Goal: Download file/media

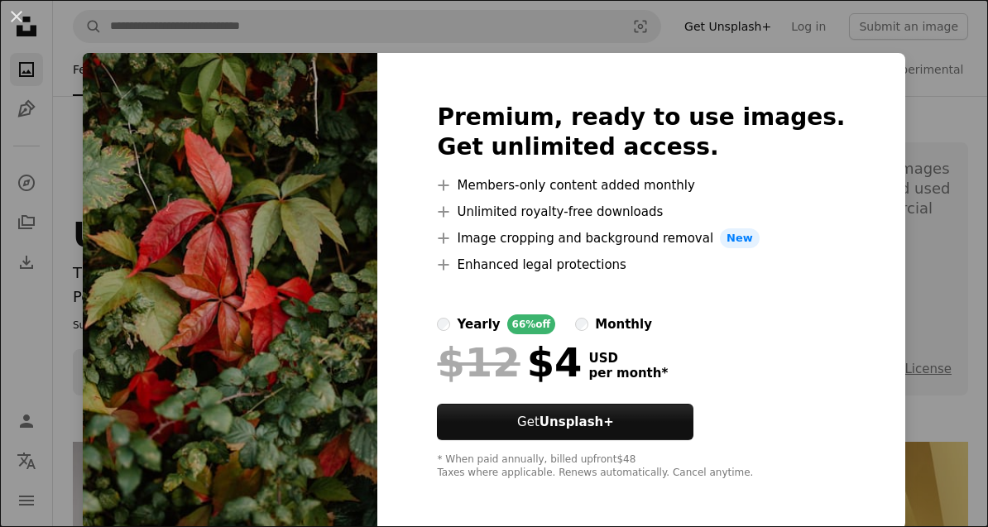
scroll to position [2248, 0]
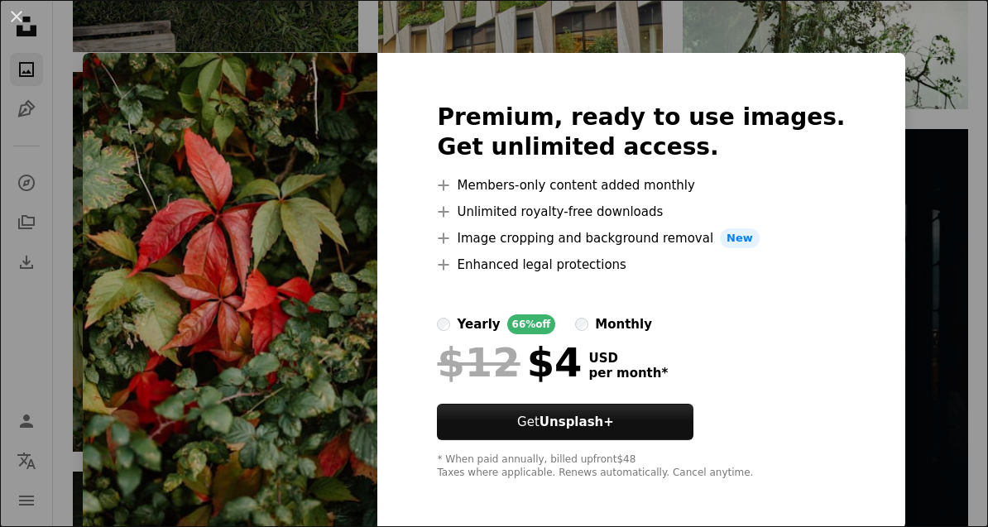
click at [923, 88] on div "An X shape Premium, ready to use images. Get unlimited access. A plus sign Memb…" at bounding box center [494, 263] width 988 height 527
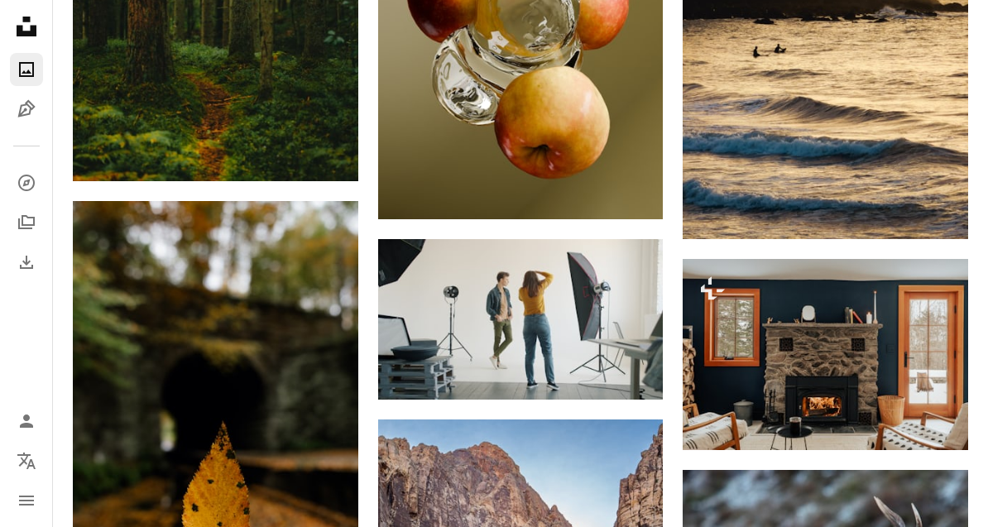
scroll to position [2922, 0]
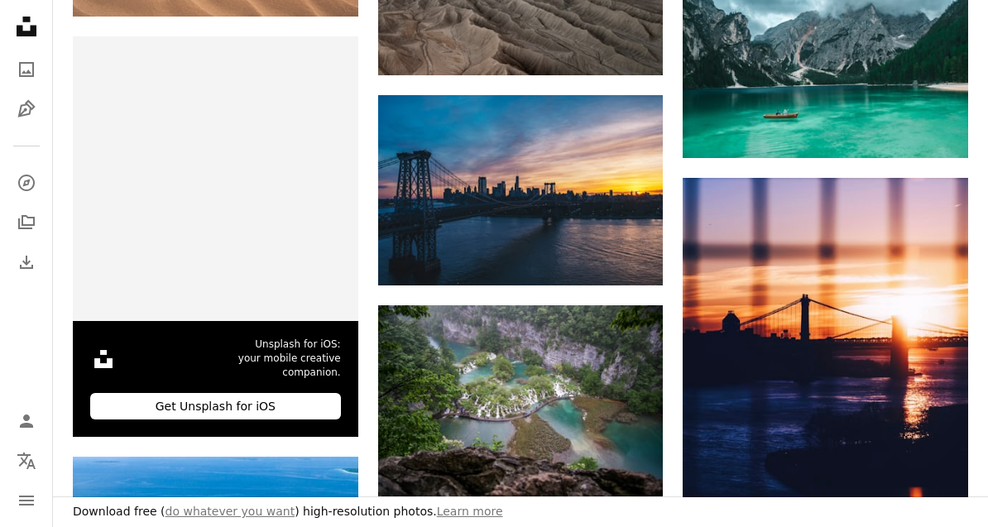
scroll to position [64228, 0]
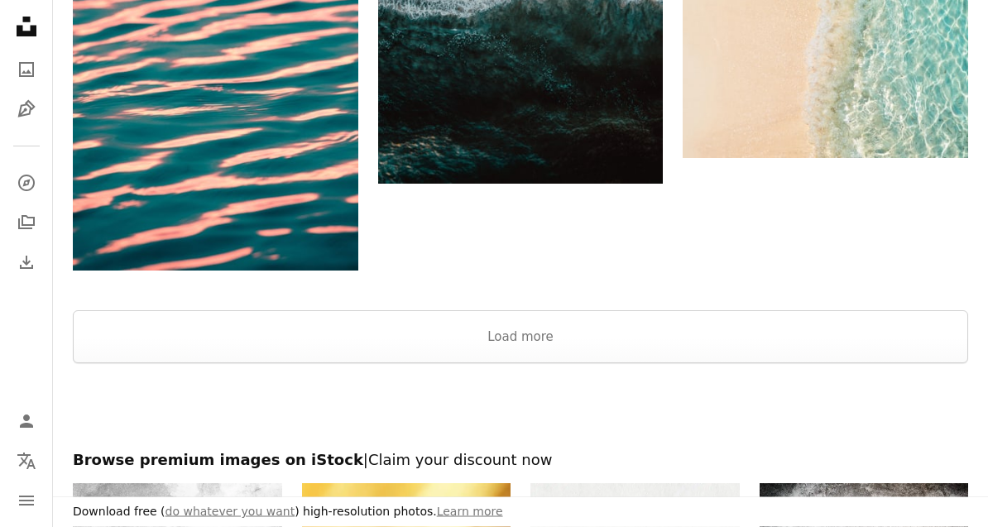
click at [887, 333] on button "Load more" at bounding box center [520, 337] width 895 height 53
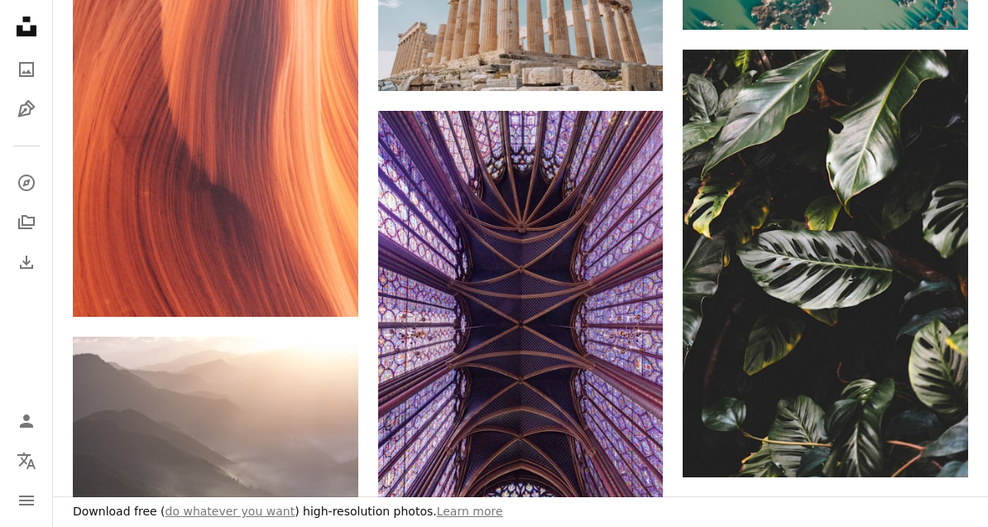
scroll to position [78501, 0]
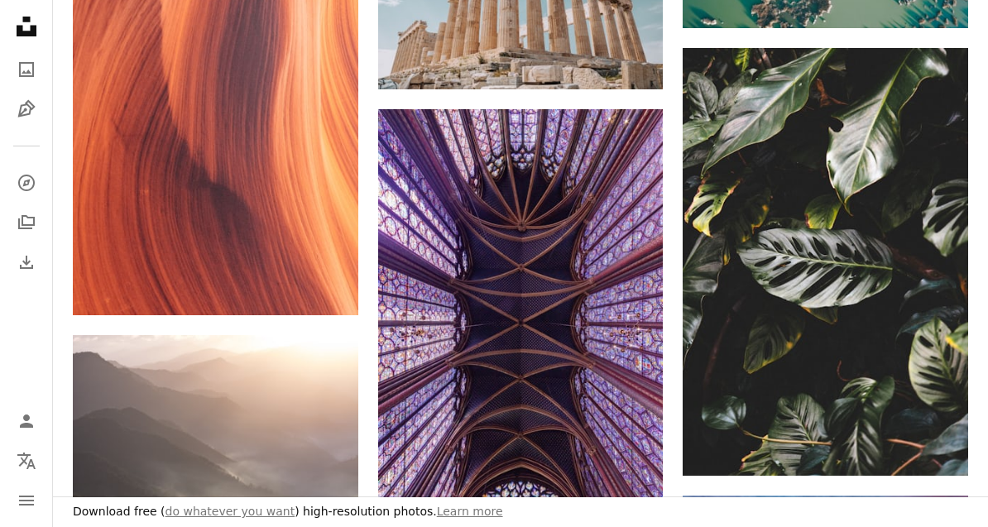
click at [939, 439] on icon "Download" at bounding box center [935, 445] width 11 height 12
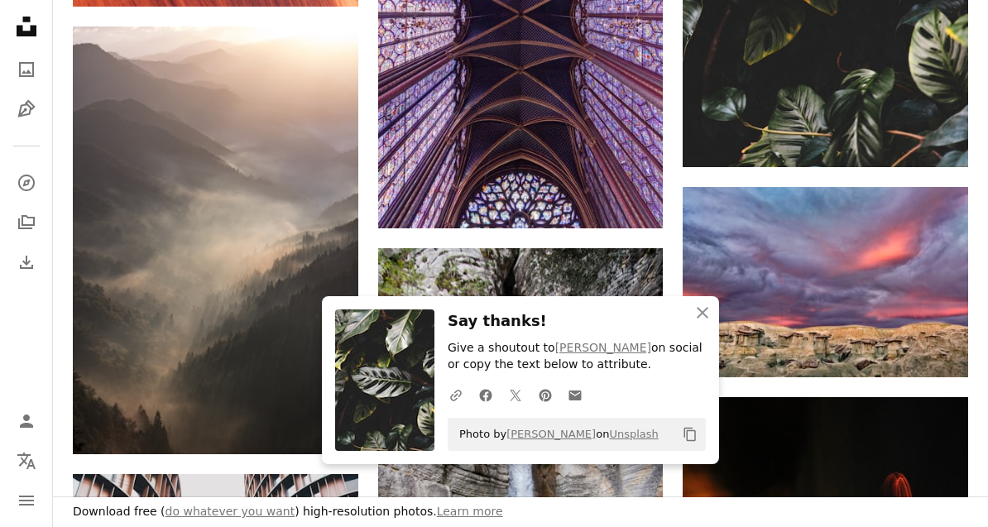
scroll to position [78849, 0]
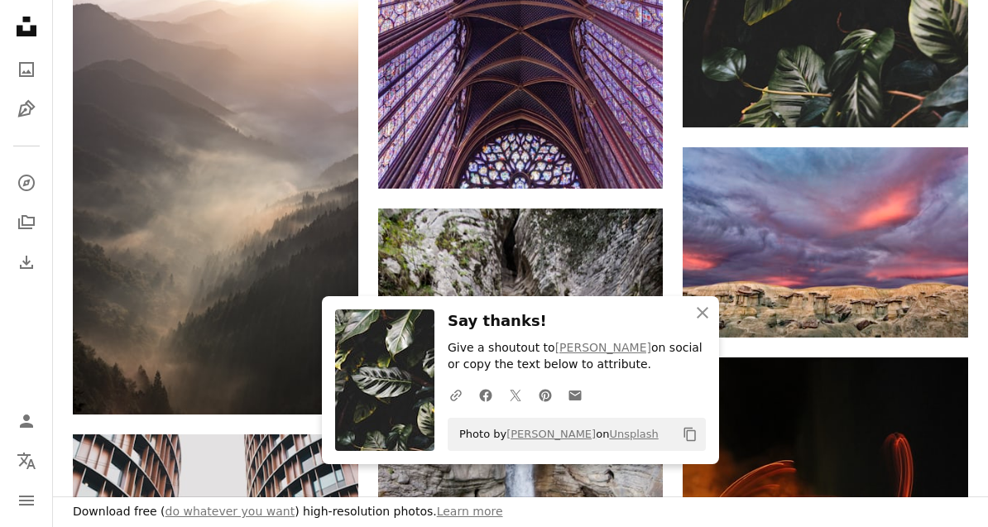
click at [707, 329] on button "An X shape Close" at bounding box center [702, 312] width 33 height 33
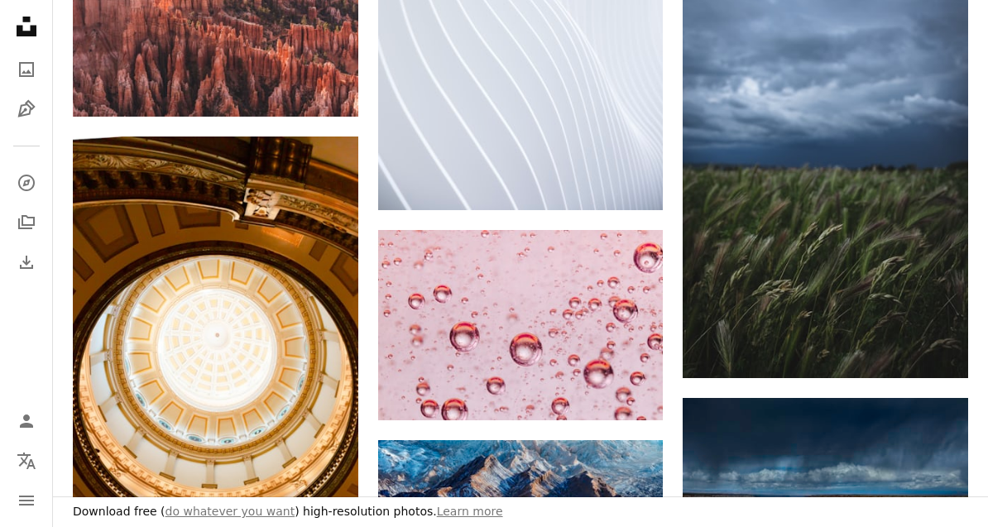
scroll to position [84127, 0]
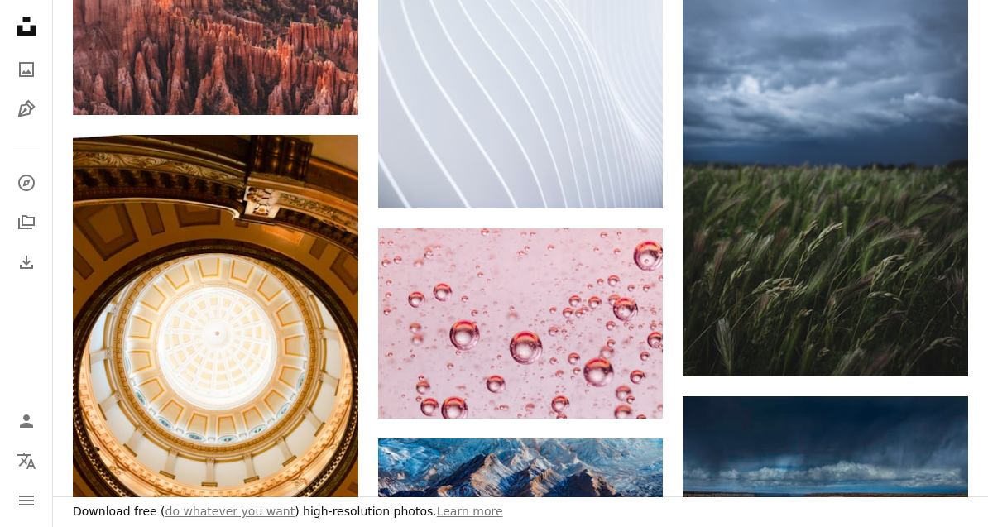
click at [934, 340] on icon "Download" at bounding box center [935, 346] width 11 height 12
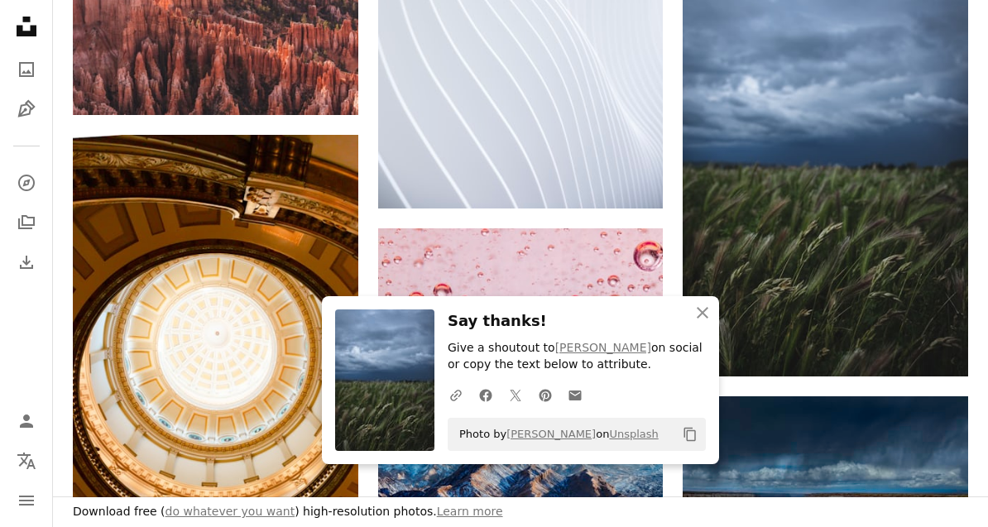
click at [692, 323] on icon "An X shape" at bounding box center [702, 313] width 20 height 20
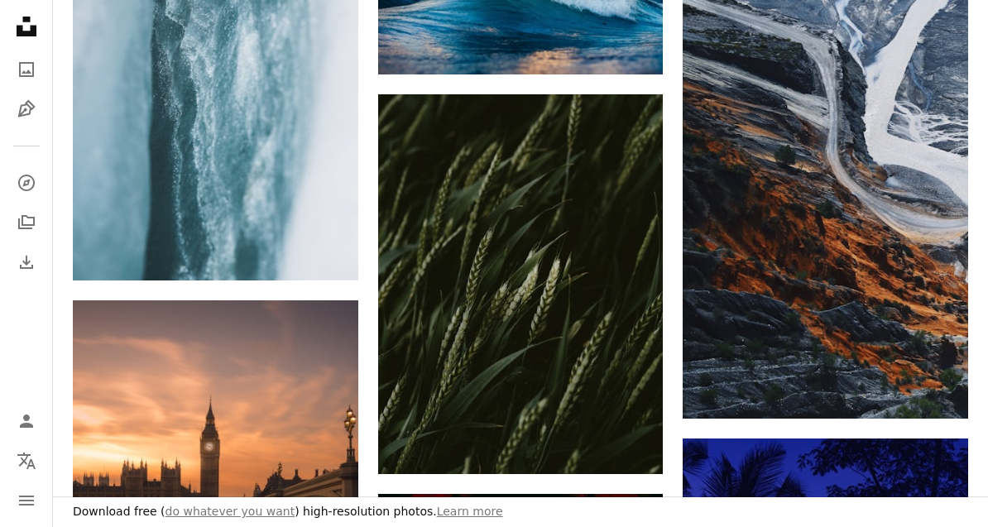
scroll to position [97042, 0]
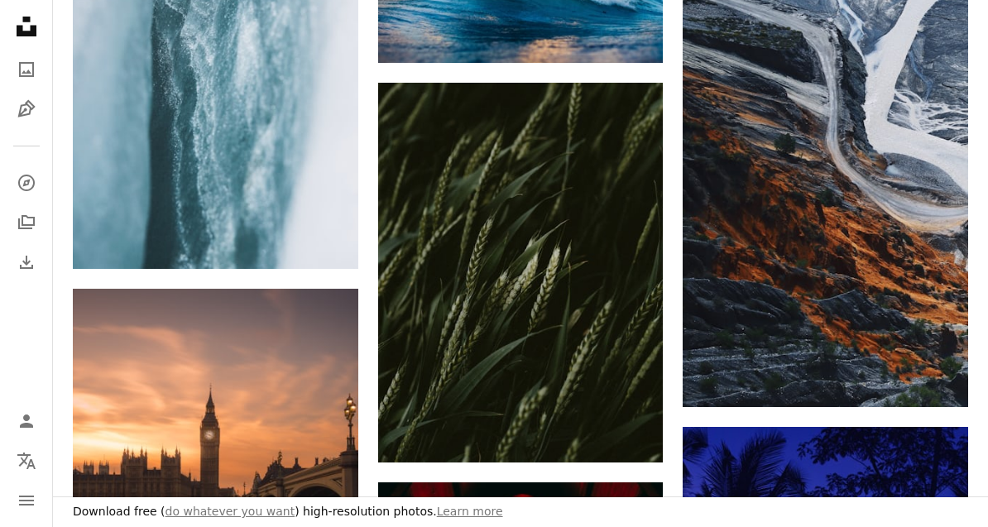
click at [629, 426] on icon "Download" at bounding box center [630, 432] width 11 height 12
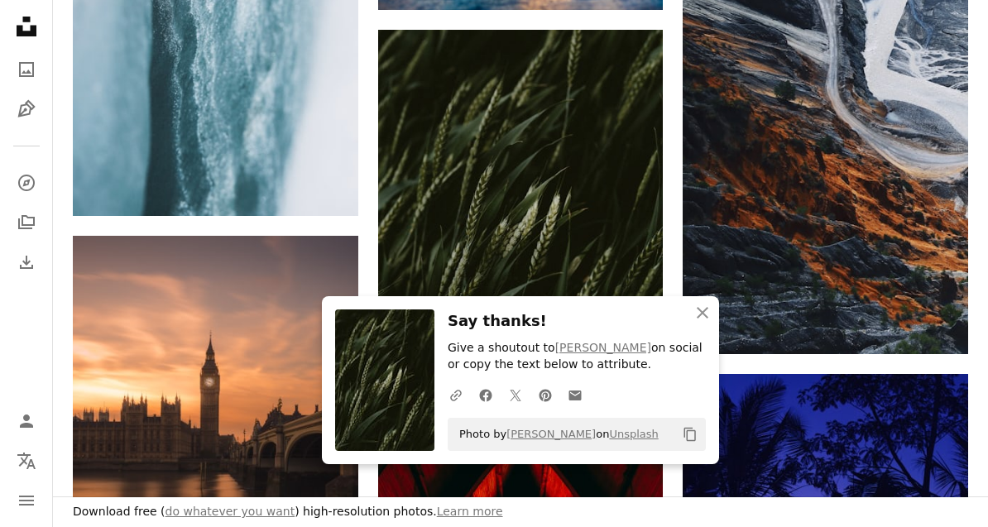
click at [702, 329] on button "An X shape Close" at bounding box center [702, 312] width 33 height 33
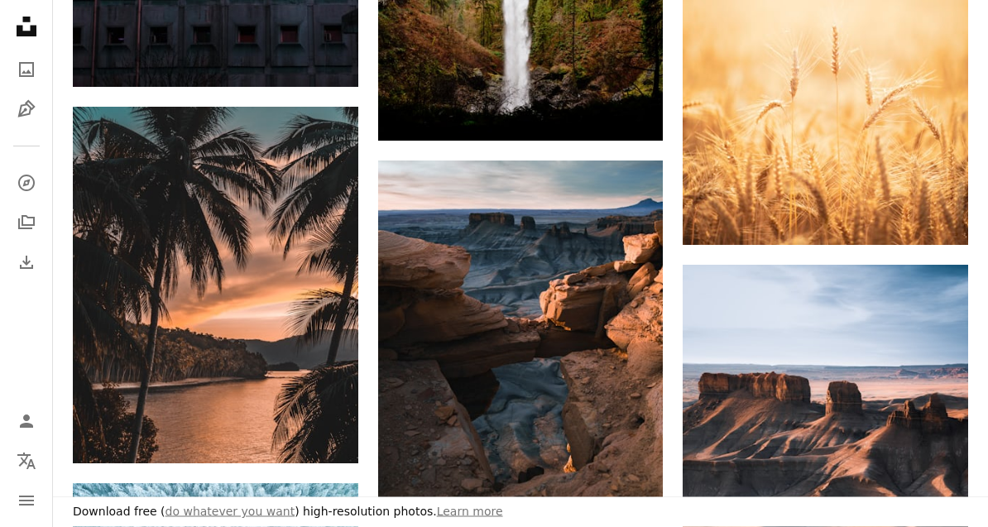
scroll to position [102563, 0]
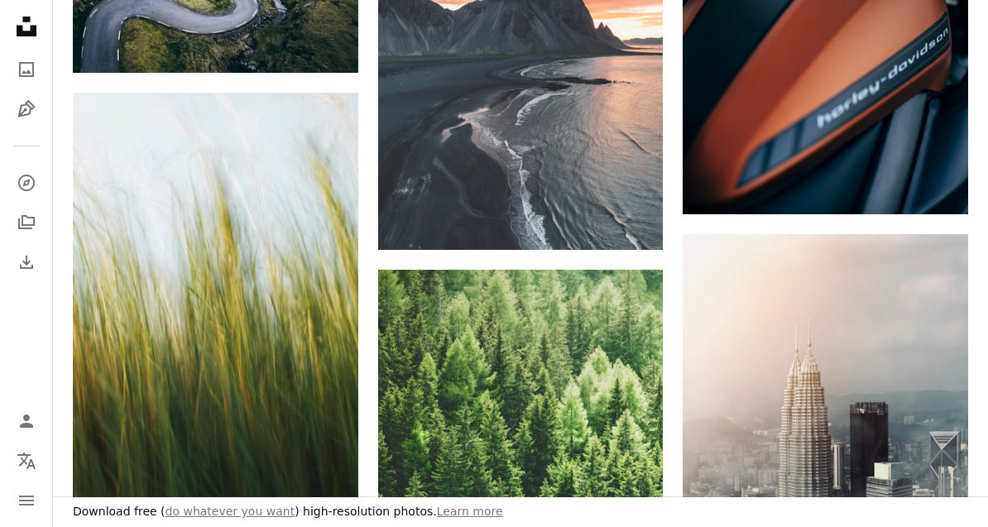
click at [328, 481] on icon "Arrow pointing down" at bounding box center [325, 490] width 13 height 20
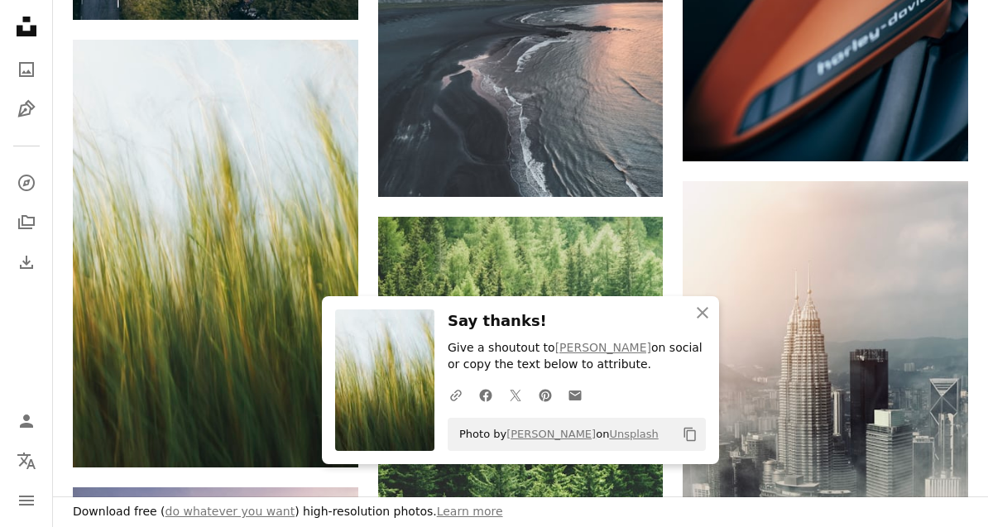
click at [705, 329] on button "An X shape Close" at bounding box center [702, 312] width 33 height 33
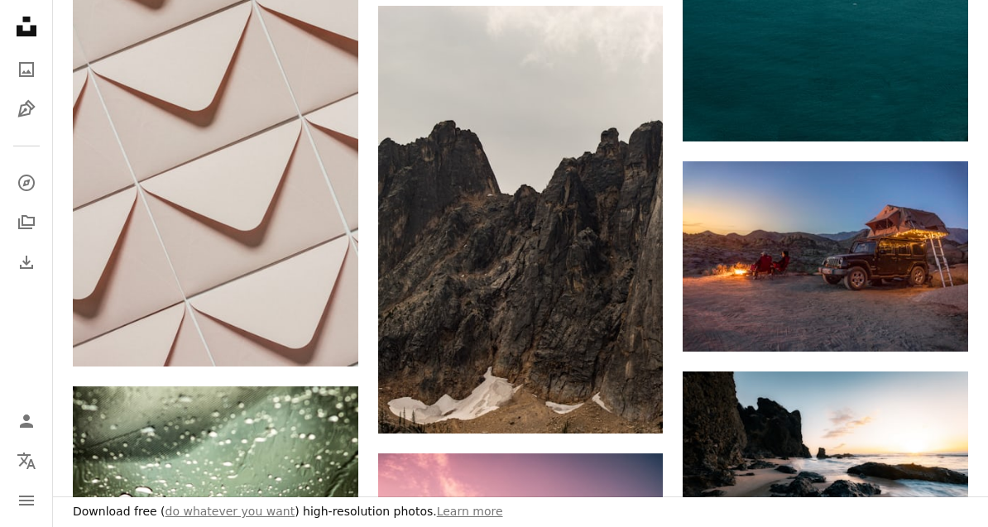
scroll to position [104642, 0]
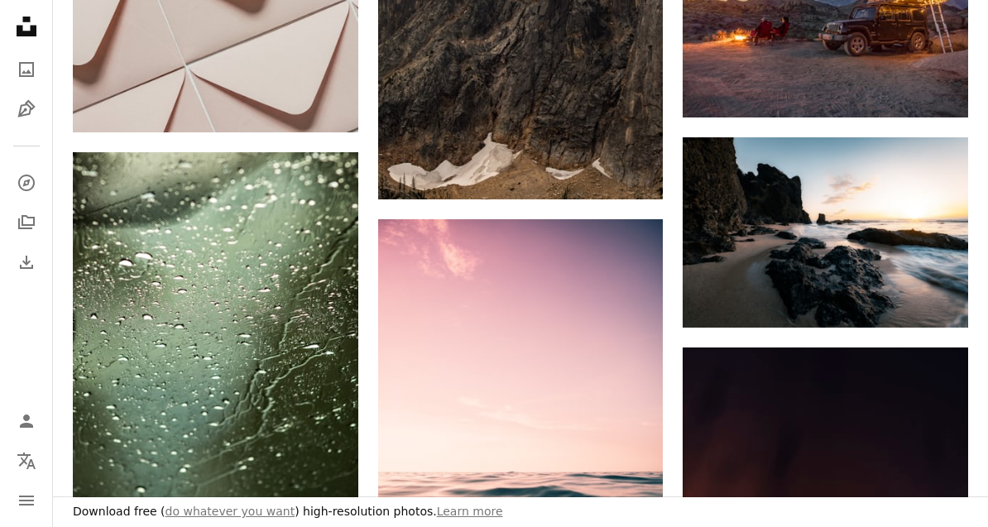
click at [328, 509] on icon "Arrow pointing down" at bounding box center [325, 519] width 13 height 20
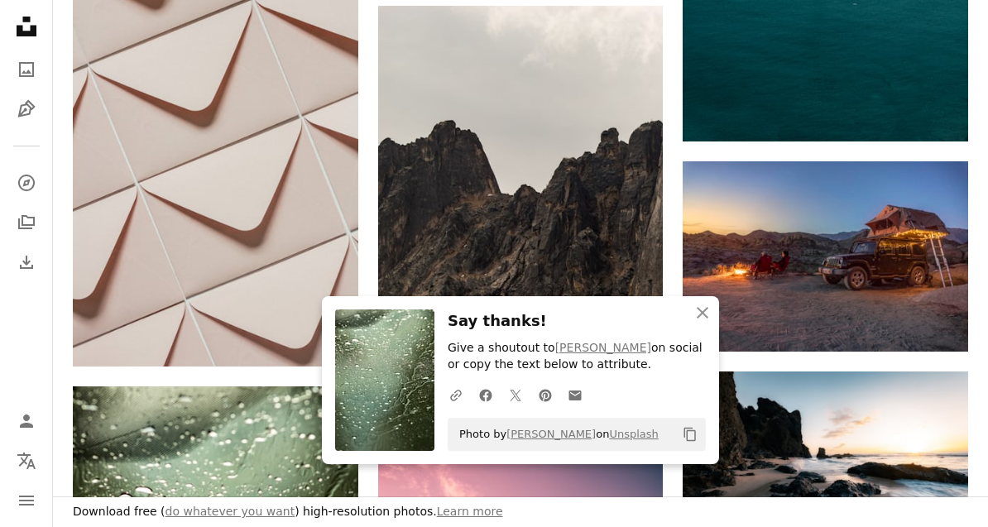
scroll to position [104490, 0]
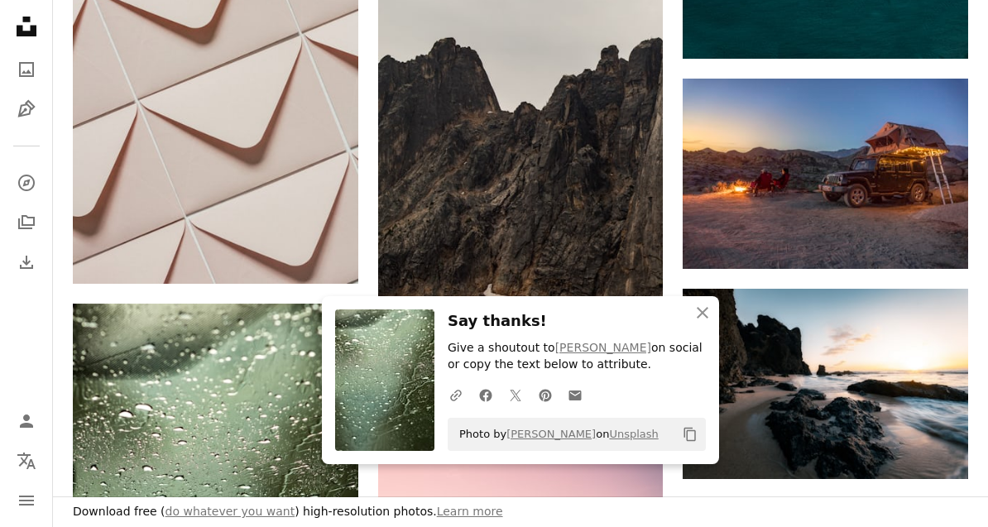
click at [617, 242] on img at bounding box center [520, 137] width 285 height 428
click at [706, 323] on icon "An X shape" at bounding box center [702, 313] width 20 height 20
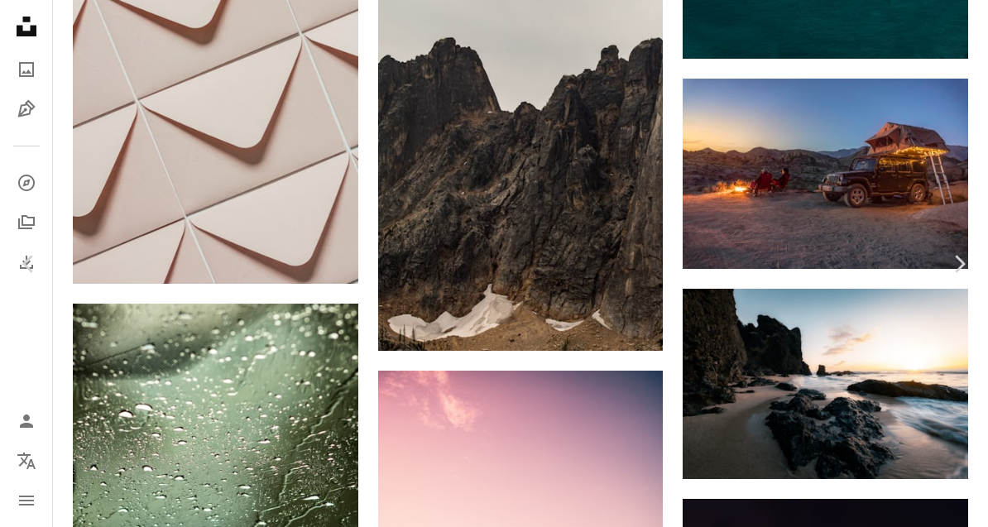
scroll to position [104375, 0]
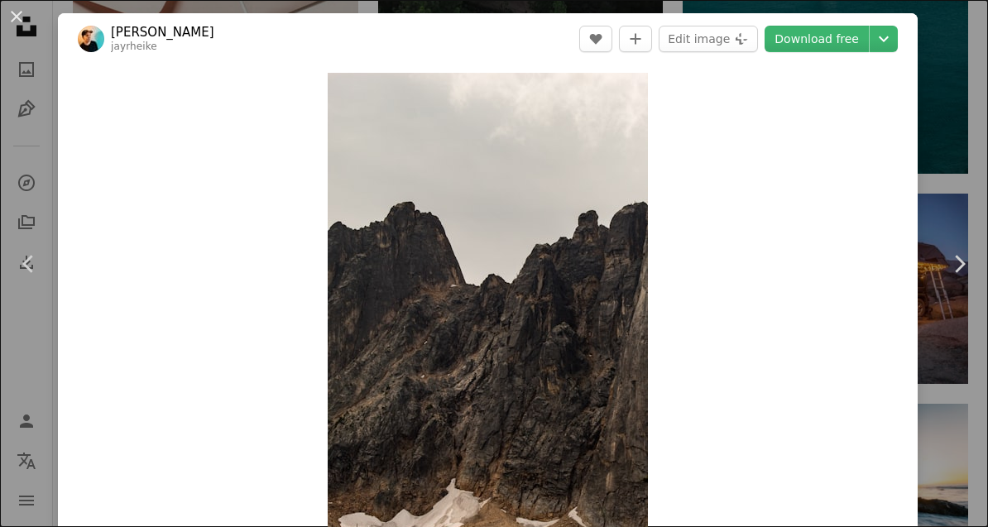
click at [845, 38] on link "Download free" at bounding box center [816, 39] width 104 height 26
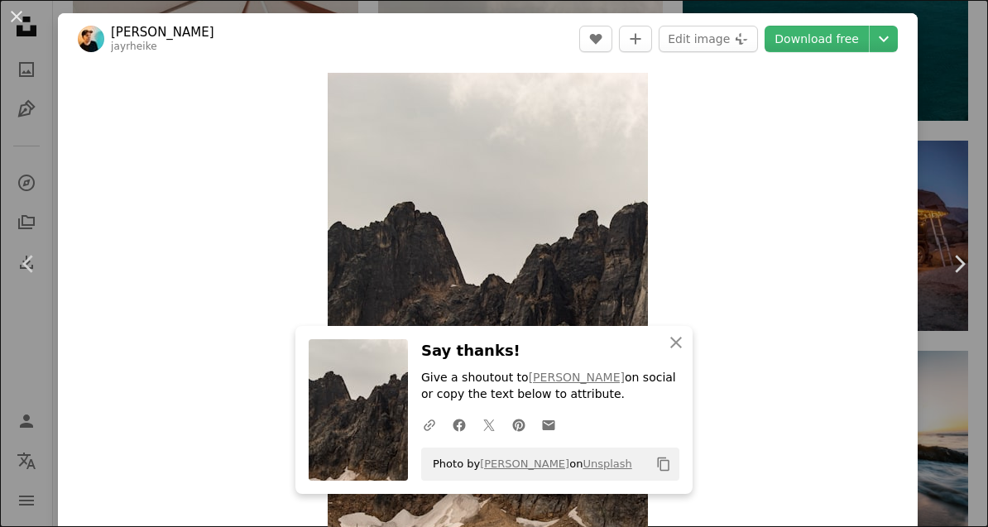
click at [12, 26] on button "An X shape" at bounding box center [17, 17] width 20 height 20
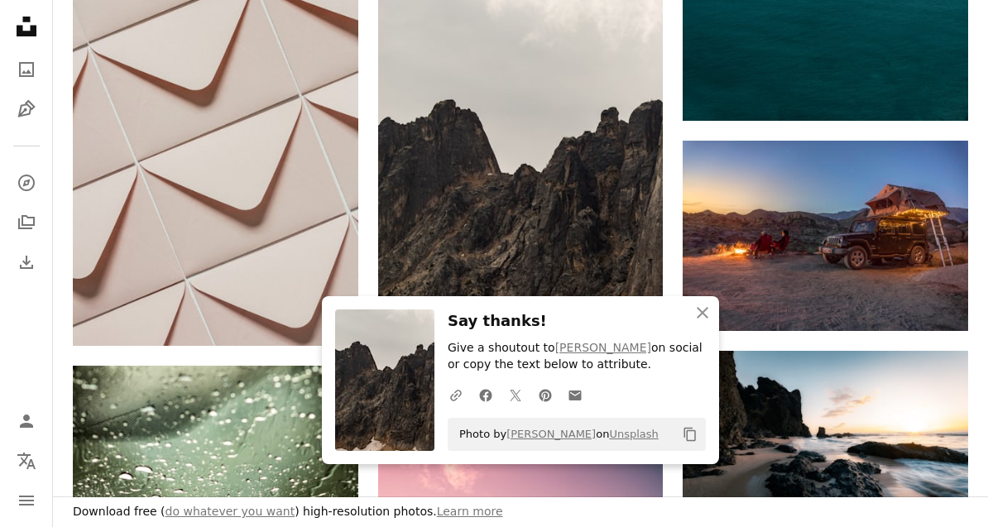
scroll to position [104543, 0]
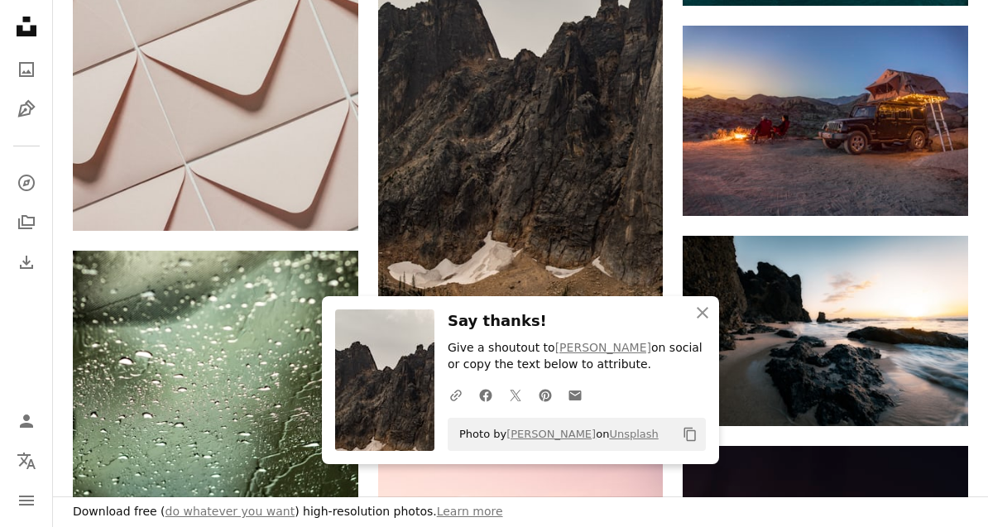
click at [707, 323] on icon "An X shape" at bounding box center [702, 313] width 20 height 20
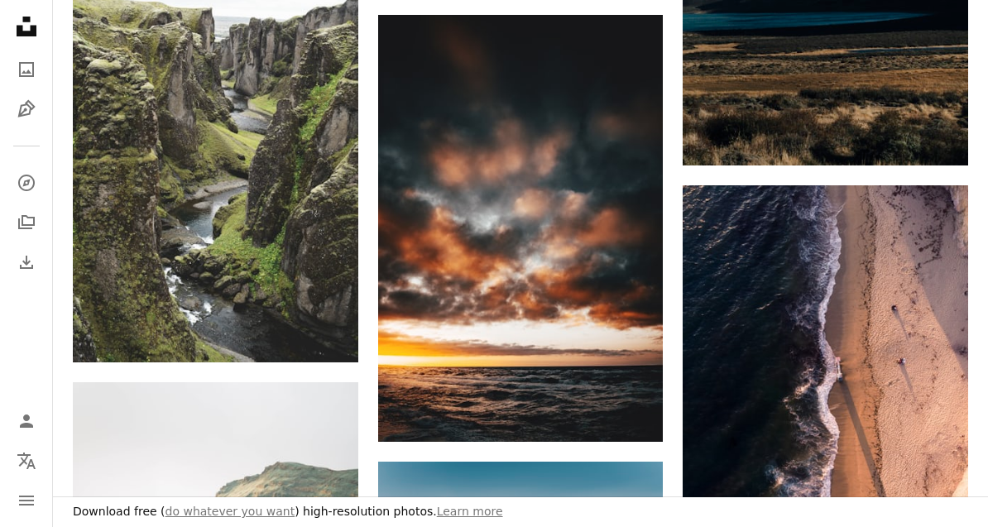
scroll to position [117050, 0]
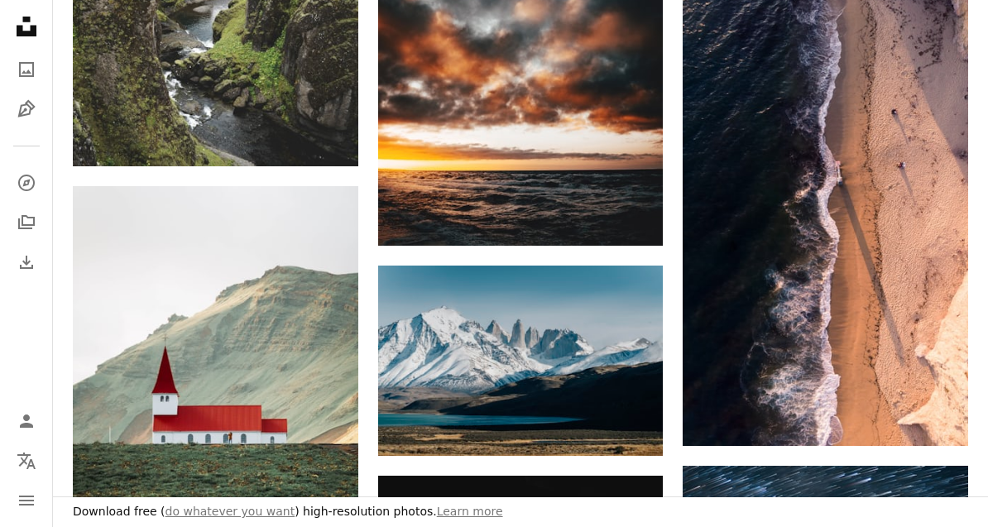
click at [930, 414] on link "Arrow pointing down" at bounding box center [934, 416] width 33 height 26
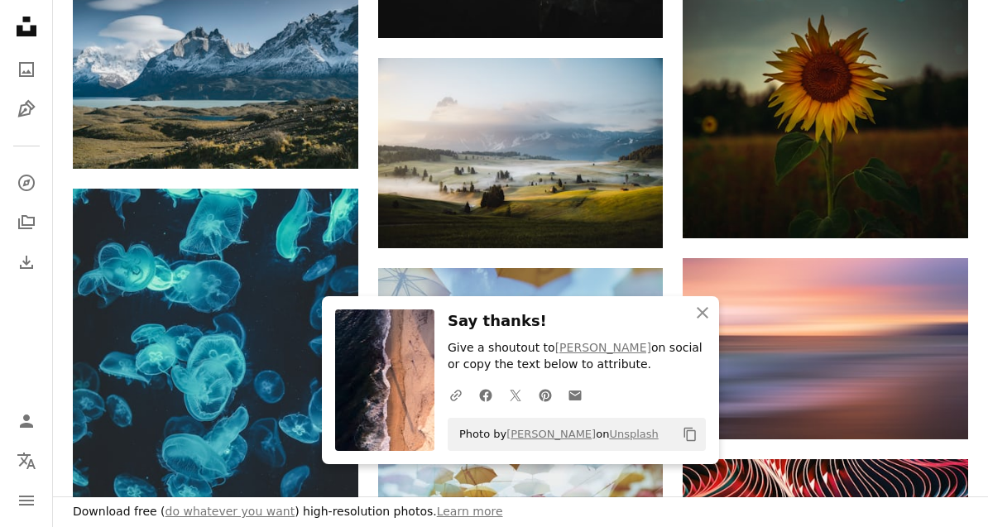
scroll to position [118134, 0]
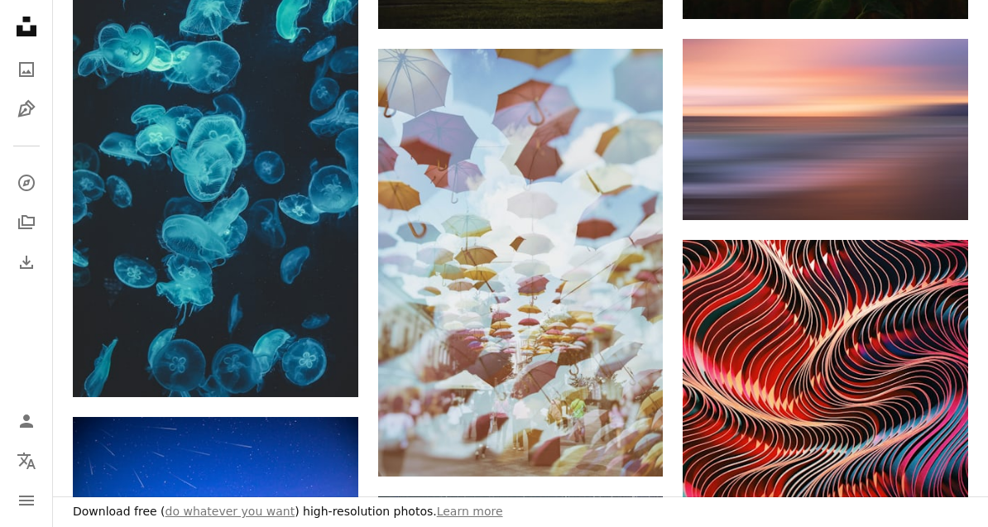
click at [704, 339] on icon "An X shape" at bounding box center [702, 329] width 20 height 20
click at [621, 407] on img at bounding box center [520, 263] width 285 height 428
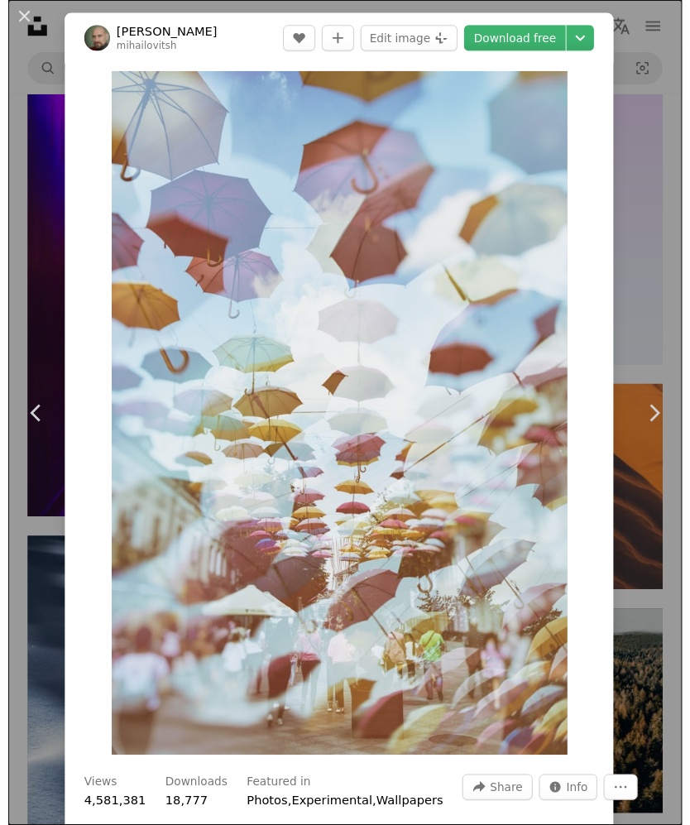
scroll to position [88525, 0]
